Goal: Information Seeking & Learning: Find specific fact

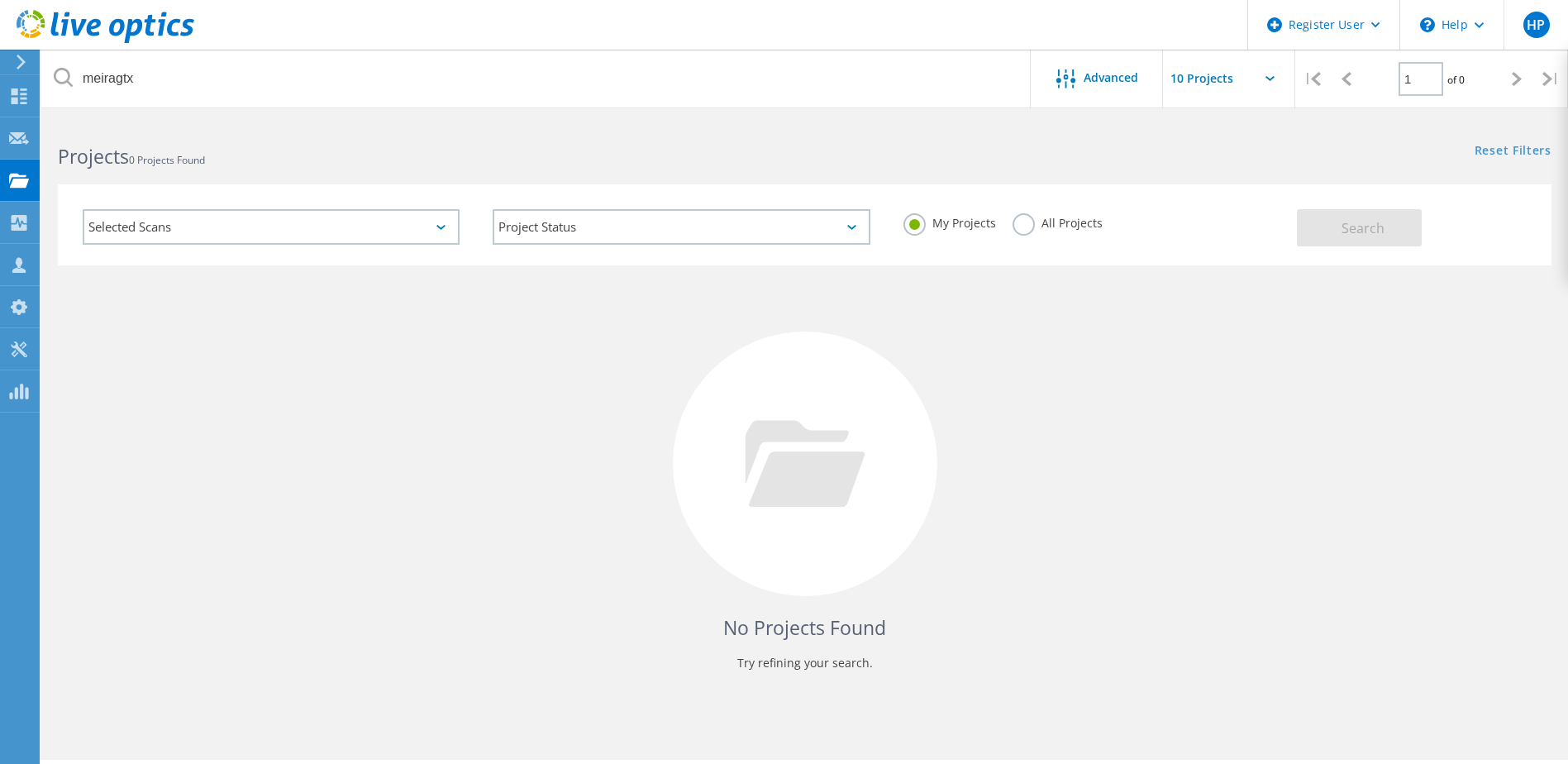
click at [1041, 220] on label "All Projects" at bounding box center [1057, 220] width 90 height 16
click at [0, 0] on input "All Projects" at bounding box center [0, 0] width 0 height 0
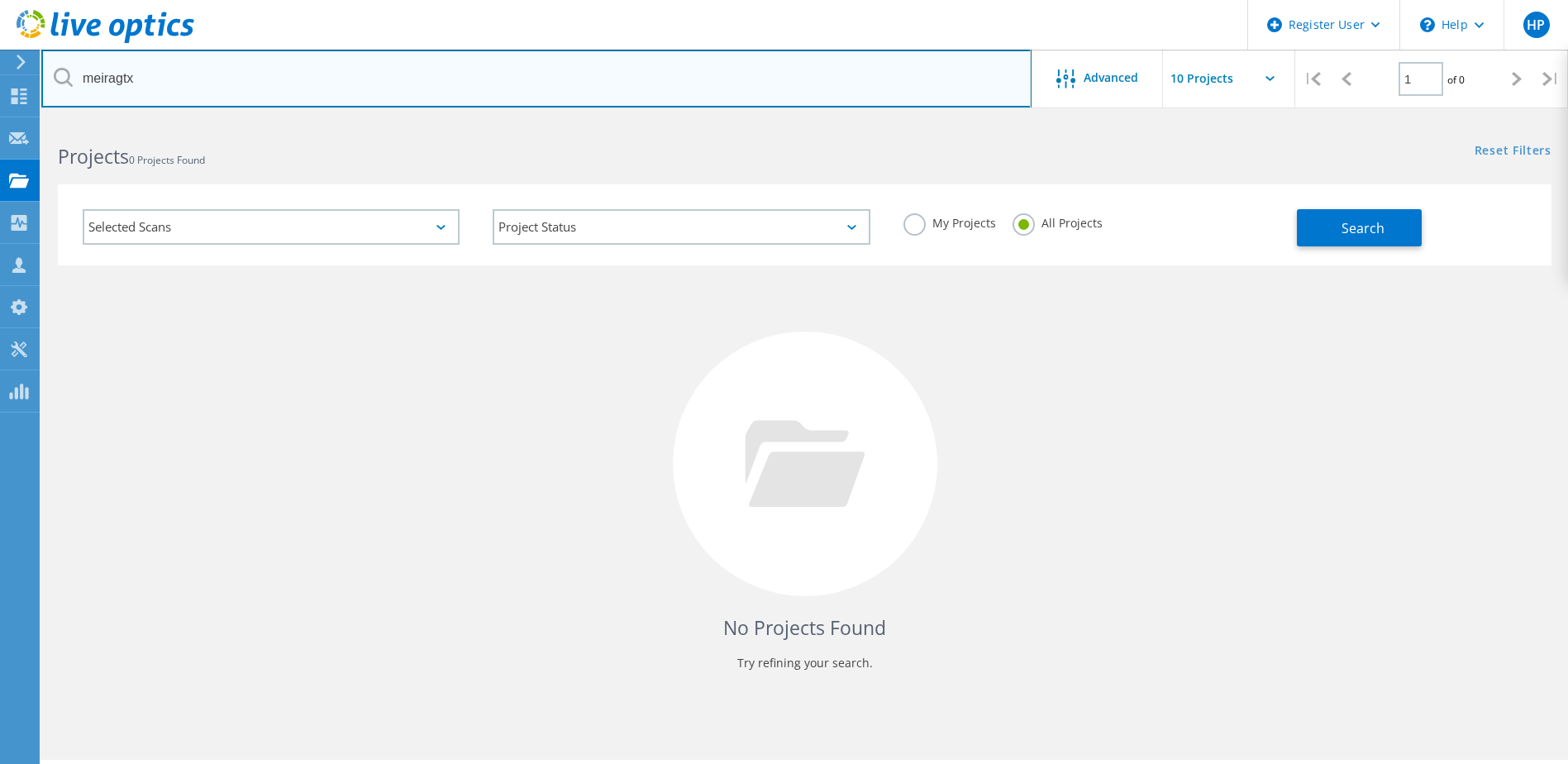
click at [334, 94] on input "meiragtx" at bounding box center [537, 79] width 990 height 58
drag, startPoint x: 313, startPoint y: 103, endPoint x: -37, endPoint y: 90, distance: 350.2
click at [0, 90] on html "Register User \n Help Explore Helpful Articles Contact Support HP Dell User [PE…" at bounding box center [784, 405] width 1568 height 809
paste input "[PERSON_NAME][EMAIL_ADDRESS][PERSON_NAME][DOMAIN_NAME]"
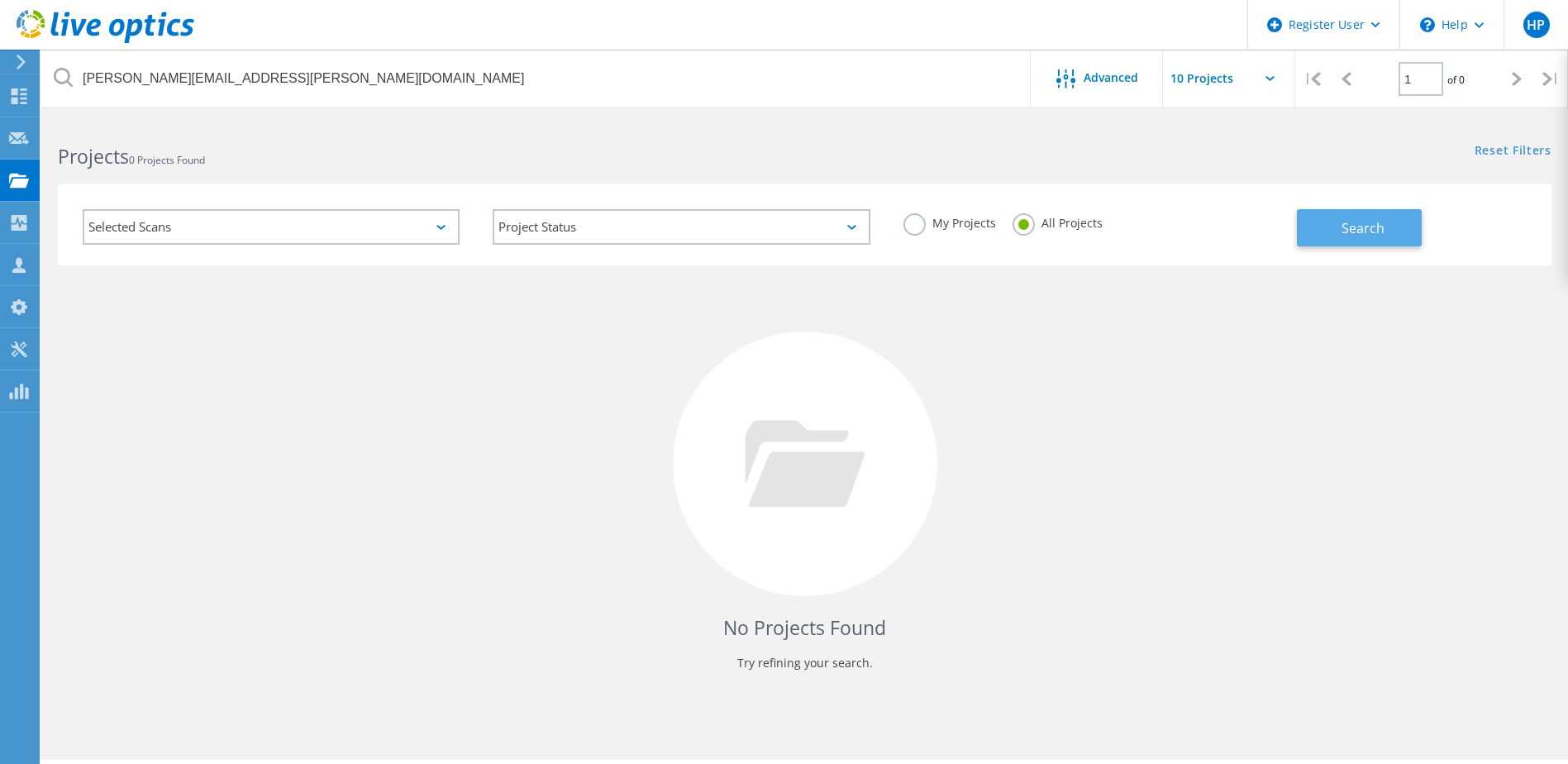
click at [1346, 228] on span "Search" at bounding box center [1363, 229] width 43 height 19
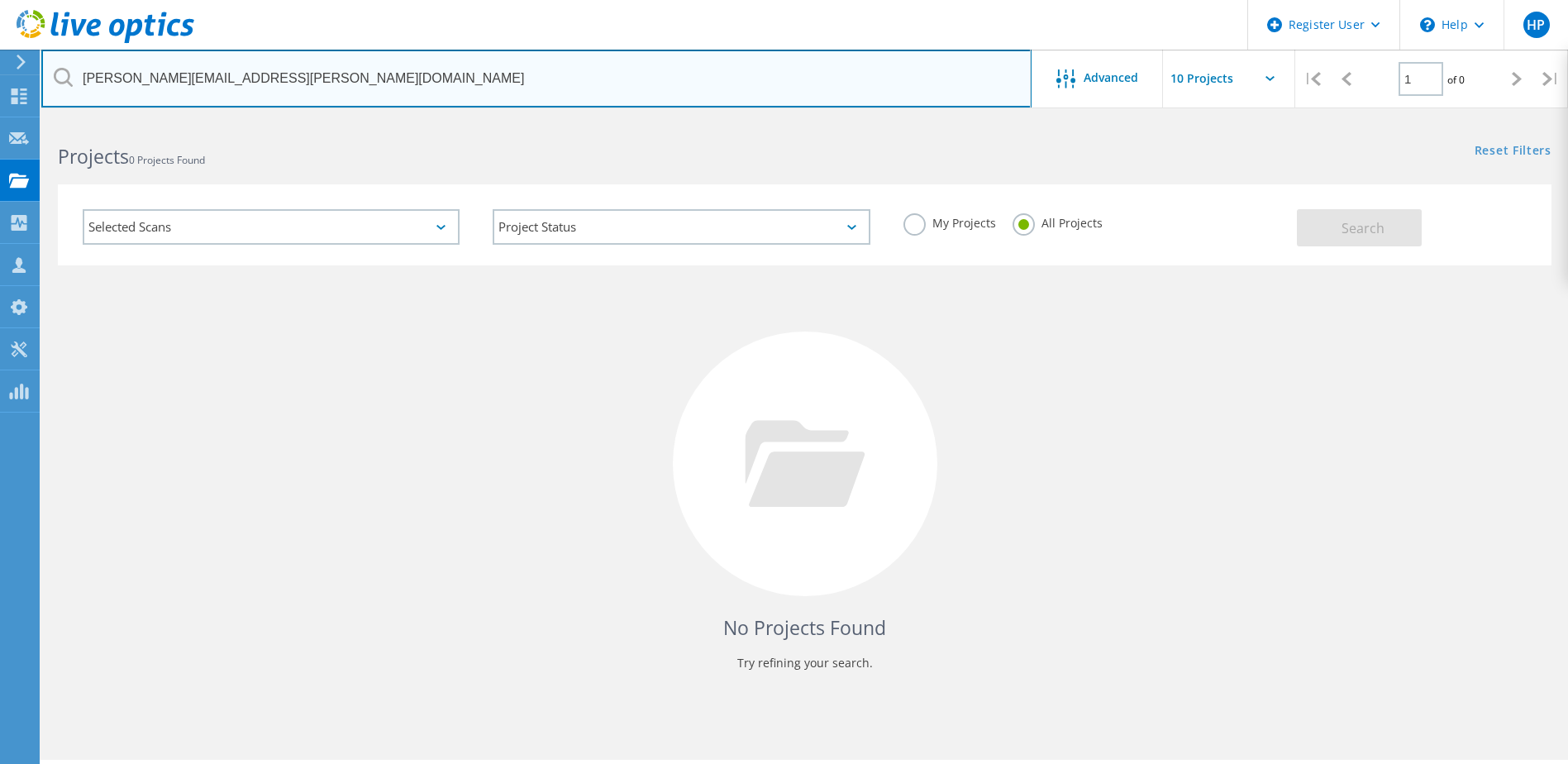
drag, startPoint x: 513, startPoint y: 87, endPoint x: 1015, endPoint y: 94, distance: 502.0
click at [543, 89] on input "[PERSON_NAME][EMAIL_ADDRESS][PERSON_NAME][DOMAIN_NAME]" at bounding box center [537, 79] width 990 height 58
drag, startPoint x: 847, startPoint y: 83, endPoint x: 47, endPoint y: 83, distance: 800.0
click at [47, 83] on input "[PERSON_NAME][EMAIL_ADDRESS][PERSON_NAME][DOMAIN_NAME]" at bounding box center [537, 79] width 990 height 58
paste input "ilver.djetouan"
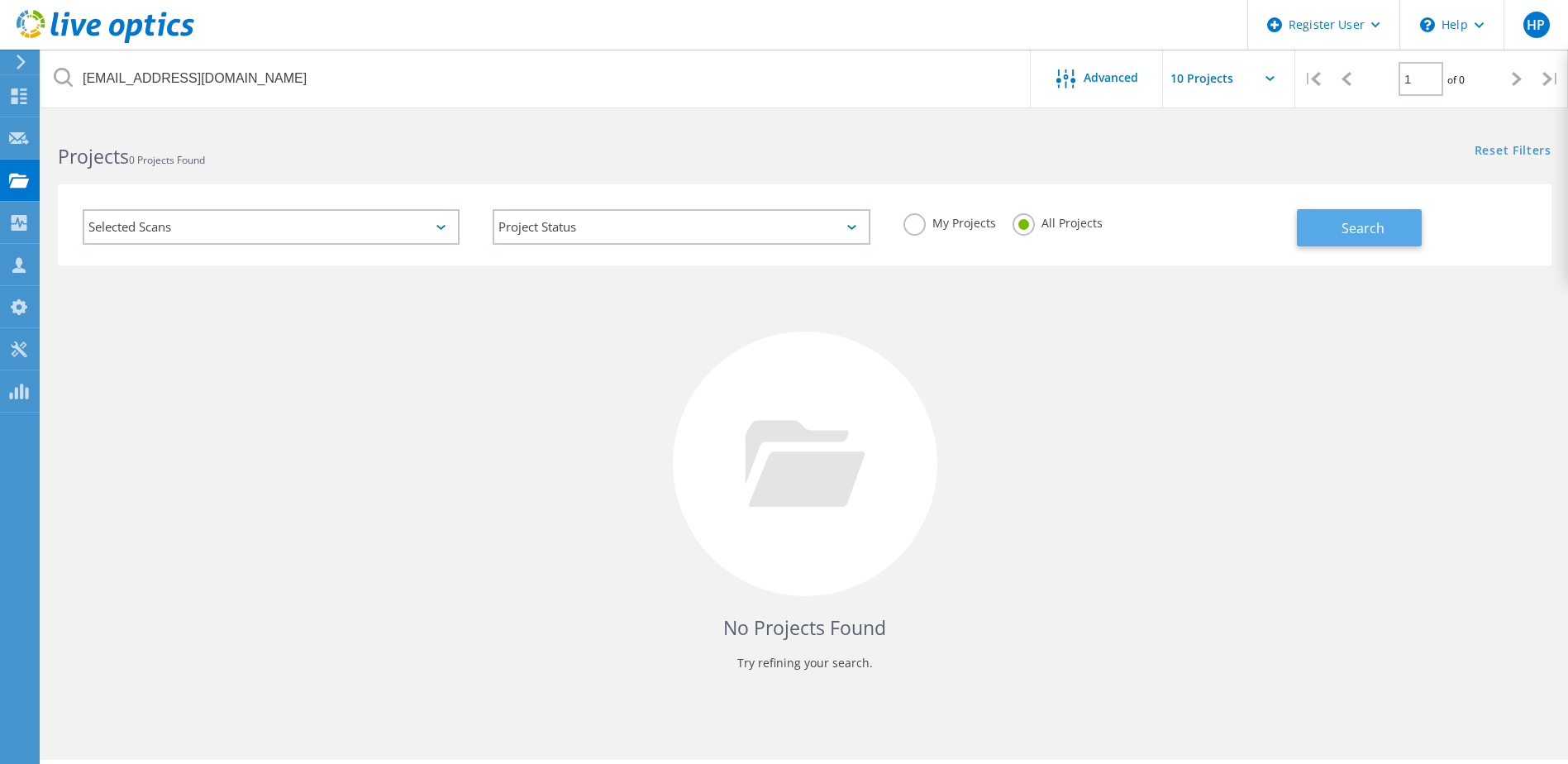
click at [1356, 220] on span "Search" at bounding box center [1363, 229] width 43 height 19
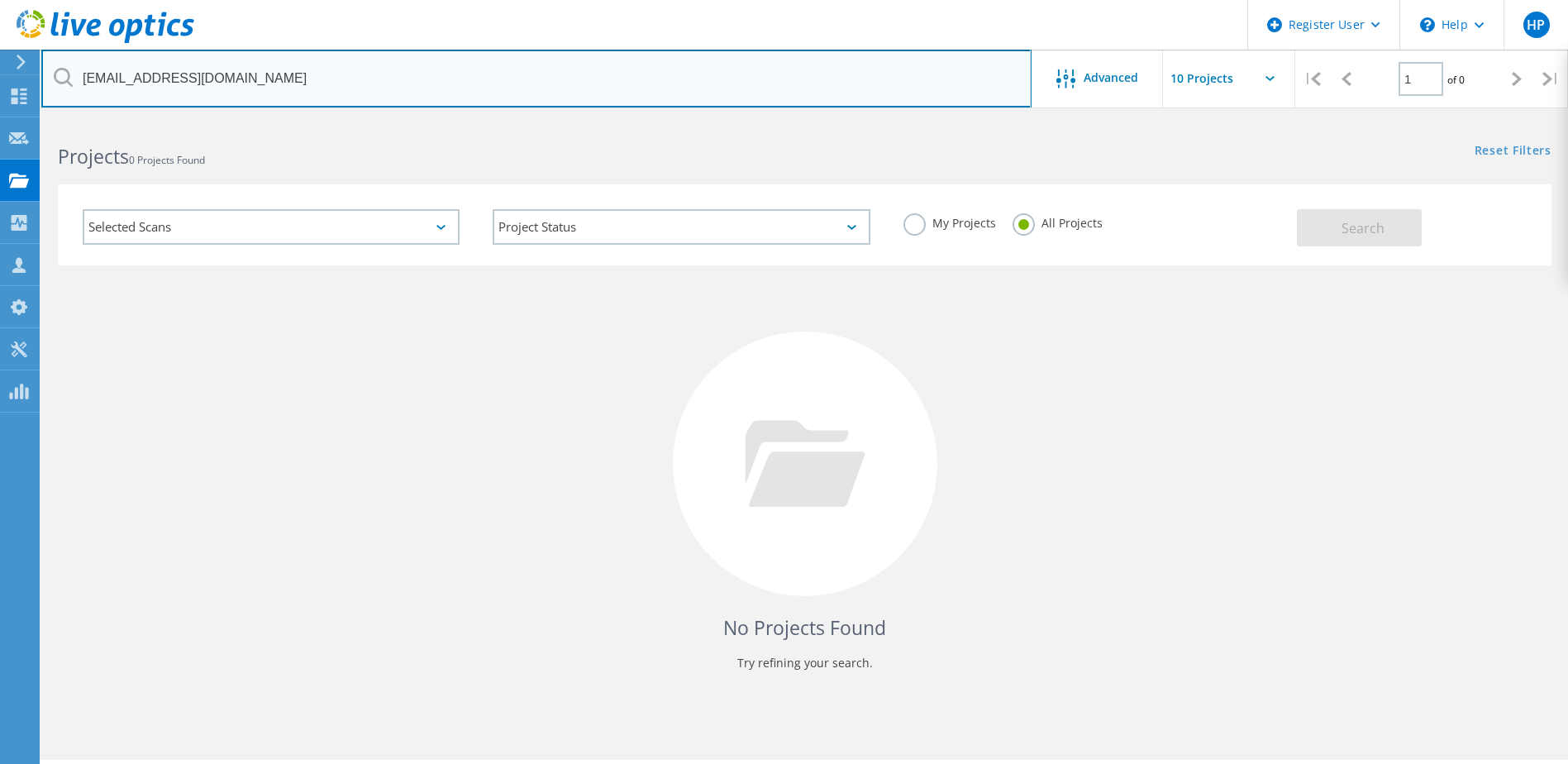
click at [326, 56] on input "[EMAIL_ADDRESS][DOMAIN_NAME]" at bounding box center [537, 79] width 990 height 58
drag, startPoint x: 292, startPoint y: 76, endPoint x: 0, endPoint y: 49, distance: 293.2
click at [0, 119] on div "Register User \n Help Explore Helpful Articles Contact Support HP Dell User [PE…" at bounding box center [784, 464] width 1568 height 690
paste input "[PERSON_NAME].biss"
type input "[PERSON_NAME][EMAIL_ADDRESS][DOMAIN_NAME]"
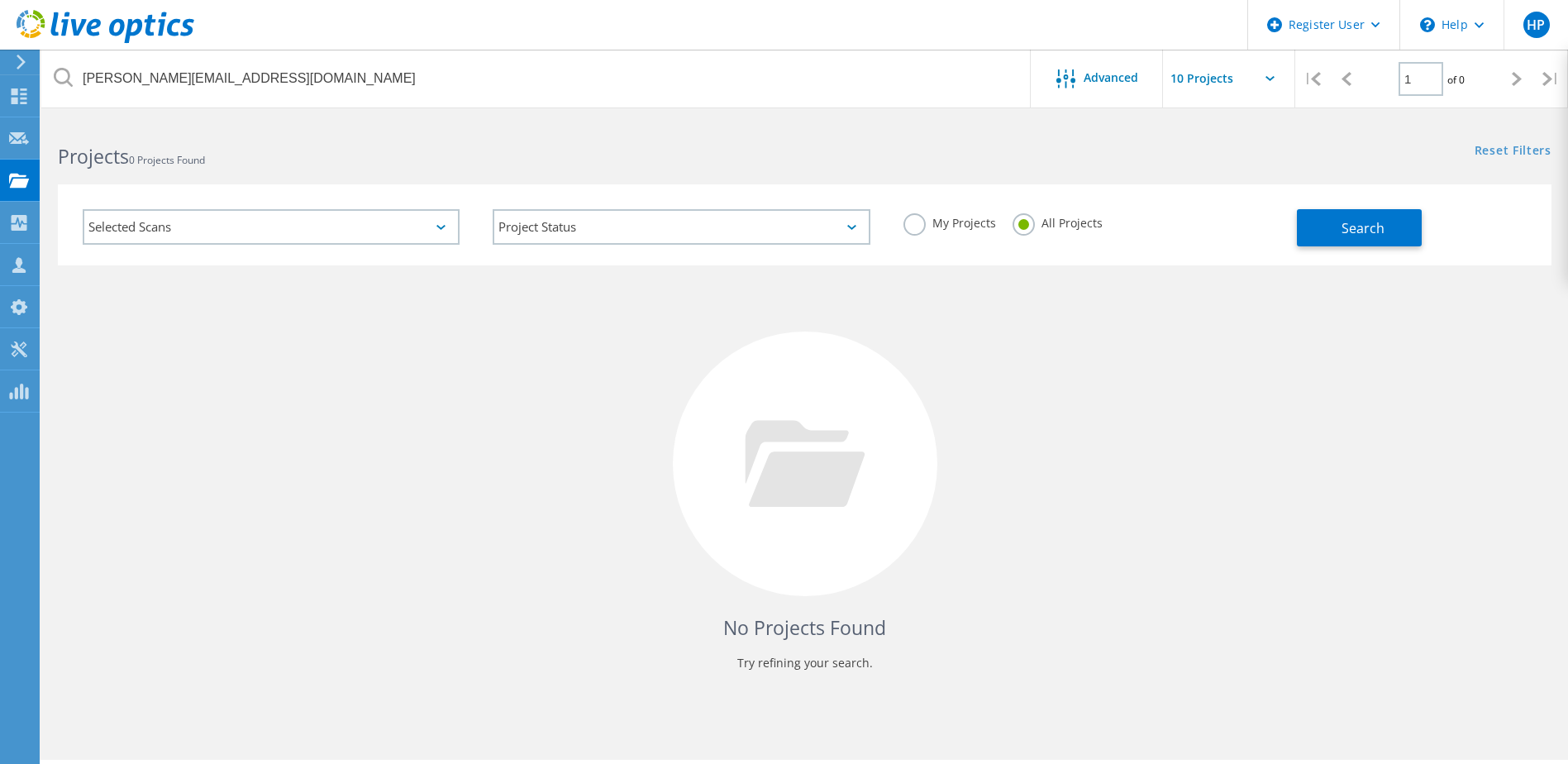
click at [68, 80] on icon at bounding box center [63, 77] width 19 height 19
click at [1355, 224] on span "Search" at bounding box center [1363, 229] width 43 height 19
